Goal: Check status

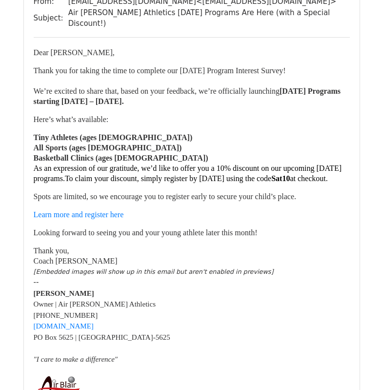
scroll to position [98, 0]
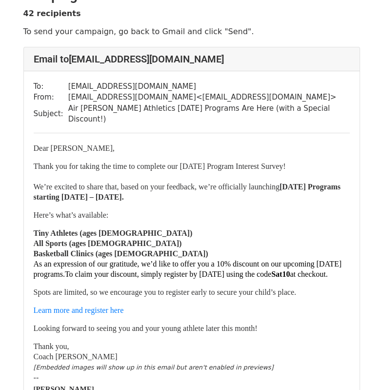
scroll to position [49, 0]
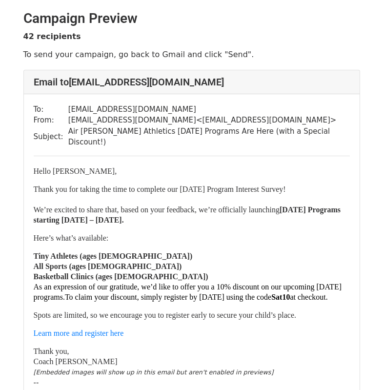
scroll to position [49, 0]
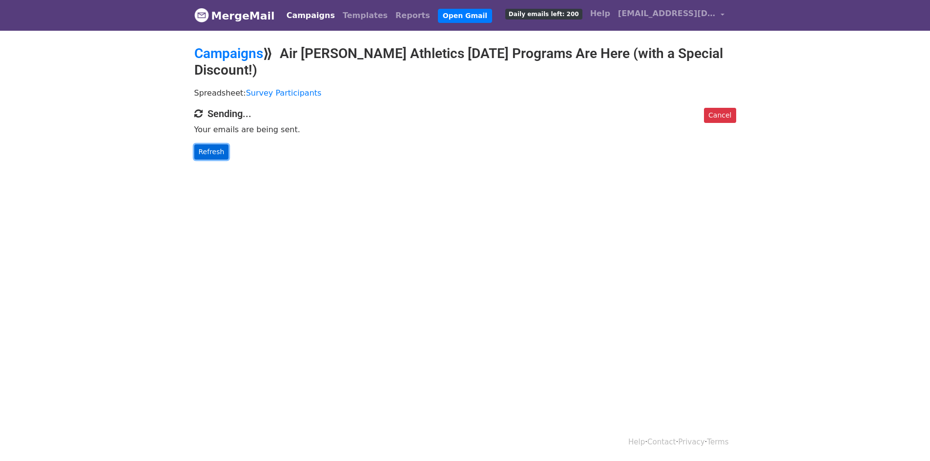
click at [201, 144] on link "Refresh" at bounding box center [211, 151] width 35 height 15
